Goal: Task Accomplishment & Management: Complete application form

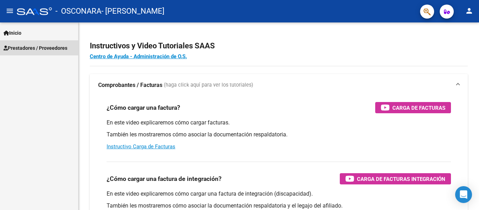
click at [48, 47] on span "Prestadores / Proveedores" at bounding box center [36, 48] width 64 height 8
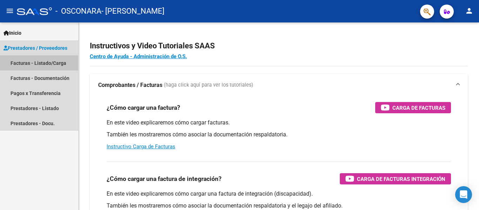
click at [47, 60] on link "Facturas - Listado/Carga" at bounding box center [39, 62] width 78 height 15
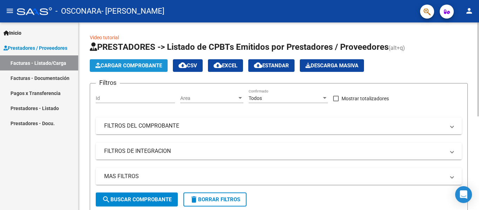
click at [140, 65] on span "Cargar Comprobante" at bounding box center [128, 65] width 67 height 6
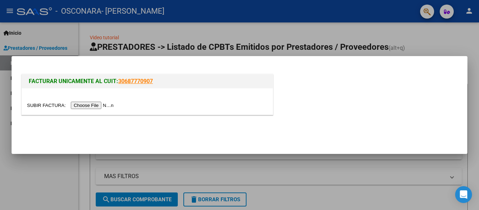
click at [110, 106] on input "file" at bounding box center [71, 105] width 89 height 7
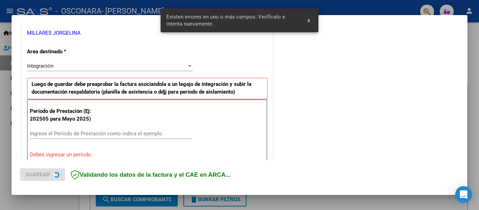
scroll to position [163, 0]
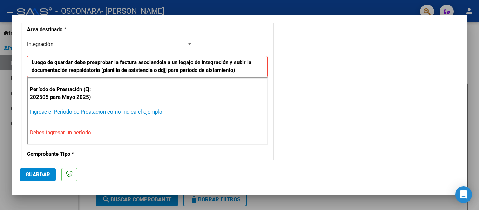
click at [115, 110] on input "Ingrese el Período de Prestación como indica el ejemplo" at bounding box center [111, 112] width 162 height 6
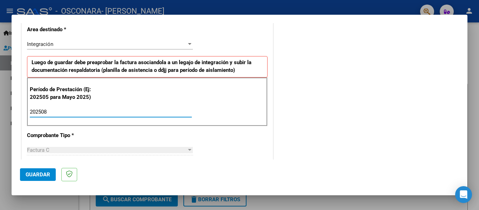
type input "202508"
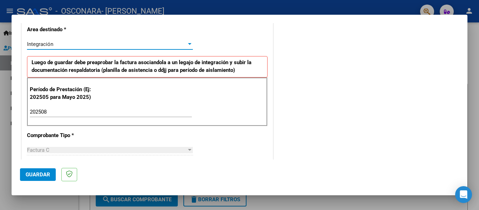
click at [189, 43] on div at bounding box center [190, 44] width 4 height 2
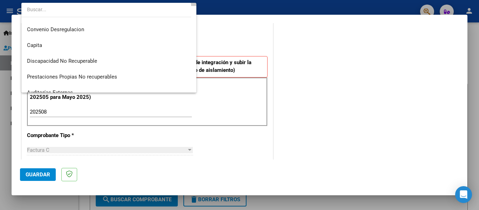
scroll to position [84, 0]
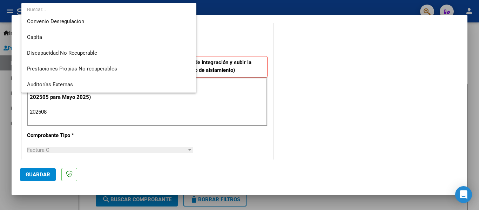
click at [233, 143] on div at bounding box center [239, 105] width 479 height 210
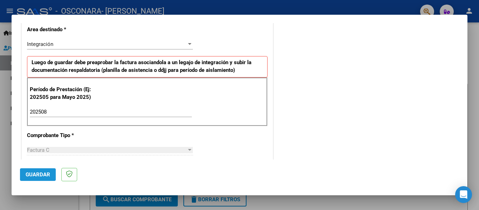
click at [40, 173] on span "Guardar" at bounding box center [38, 175] width 25 height 6
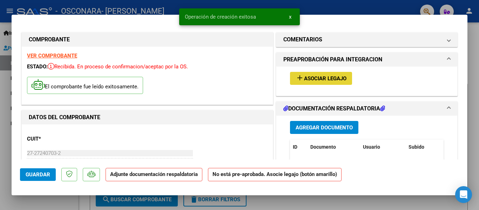
click at [323, 78] on span "Asociar Legajo" at bounding box center [325, 78] width 42 height 6
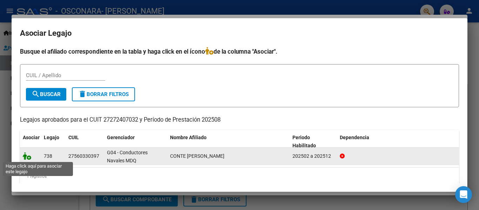
click at [29, 155] on icon at bounding box center [27, 156] width 8 height 8
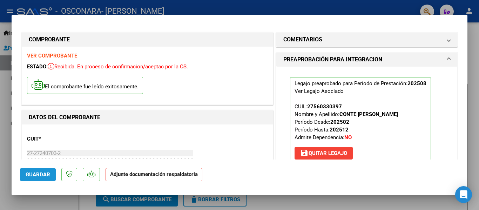
click at [42, 174] on span "Guardar" at bounding box center [38, 175] width 25 height 6
click at [42, 169] on button "Guardar" at bounding box center [38, 174] width 36 height 13
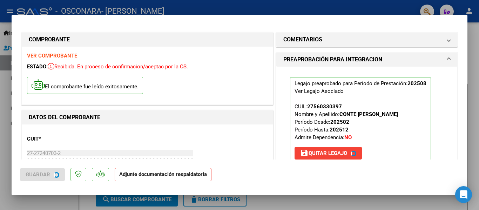
click at [42, 172] on span "Guardar" at bounding box center [38, 175] width 25 height 6
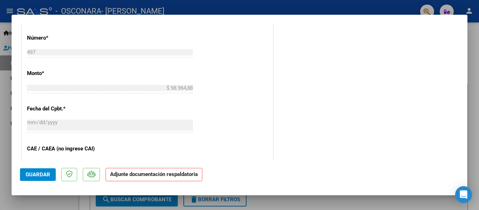
scroll to position [116, 0]
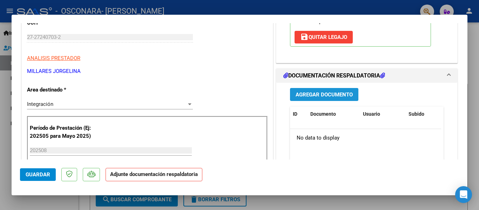
click at [330, 93] on span "Agregar Documento" at bounding box center [324, 95] width 57 height 6
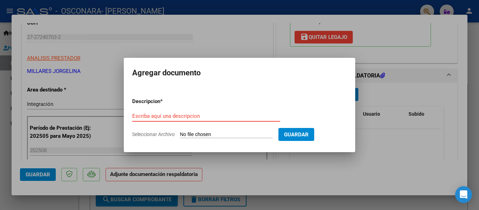
type input "A"
type input "PLANILLA ASISTENCIA"
click at [231, 132] on input "Seleccionar Archivo" at bounding box center [226, 135] width 93 height 7
type input "C:\fakepath\WhatsApp Image [DATE] 21.56.48.jpeg"
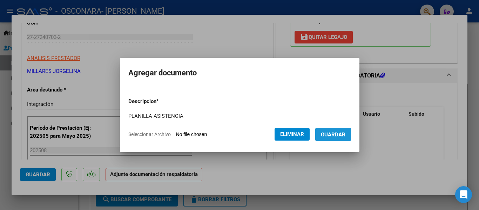
click at [341, 134] on span "Guardar" at bounding box center [333, 135] width 25 height 6
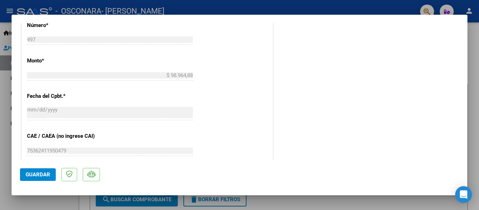
scroll to position [474, 0]
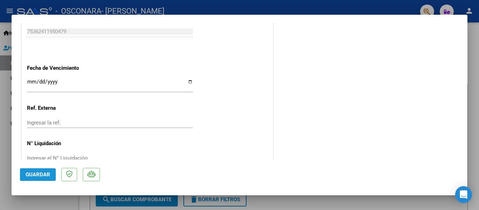
click at [41, 171] on button "Guardar" at bounding box center [38, 174] width 36 height 13
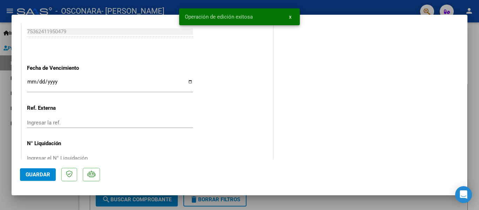
click at [476, 72] on div at bounding box center [239, 105] width 479 height 210
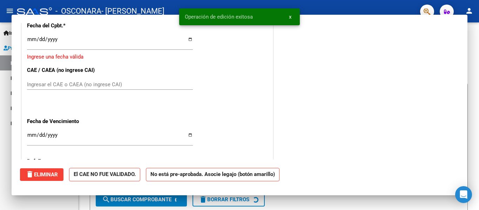
scroll to position [0, 0]
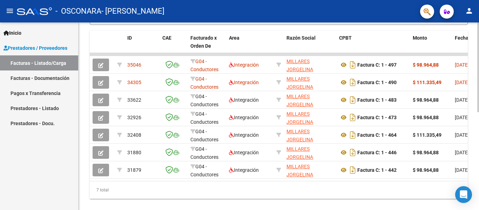
scroll to position [204, 0]
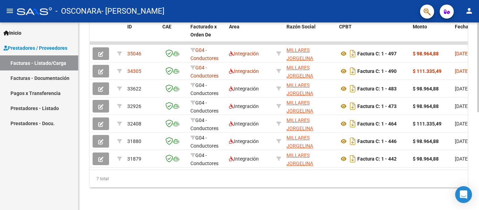
click at [479, 127] on div at bounding box center [478, 116] width 2 height 188
click at [125, 164] on datatable-body "35046 G04 - Conductores Navales MDQ Integración [PERSON_NAME] 27272407032 Factu…" at bounding box center [279, 106] width 378 height 128
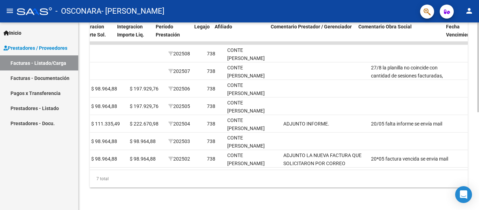
scroll to position [0, 899]
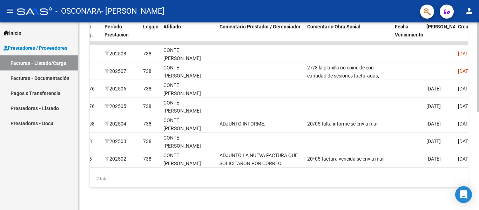
drag, startPoint x: 357, startPoint y: 170, endPoint x: 412, endPoint y: 180, distance: 56.0
click at [412, 180] on div "ID CAE Facturado x Orden De Area Razón Social CPBT Monto Fecha Cpbt Días desde …" at bounding box center [279, 103] width 378 height 168
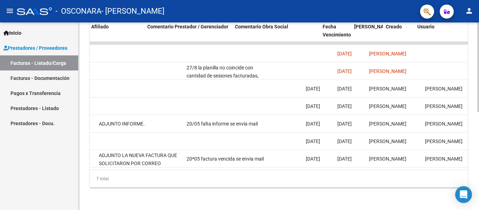
scroll to position [0, 972]
